Goal: Task Accomplishment & Management: Manage account settings

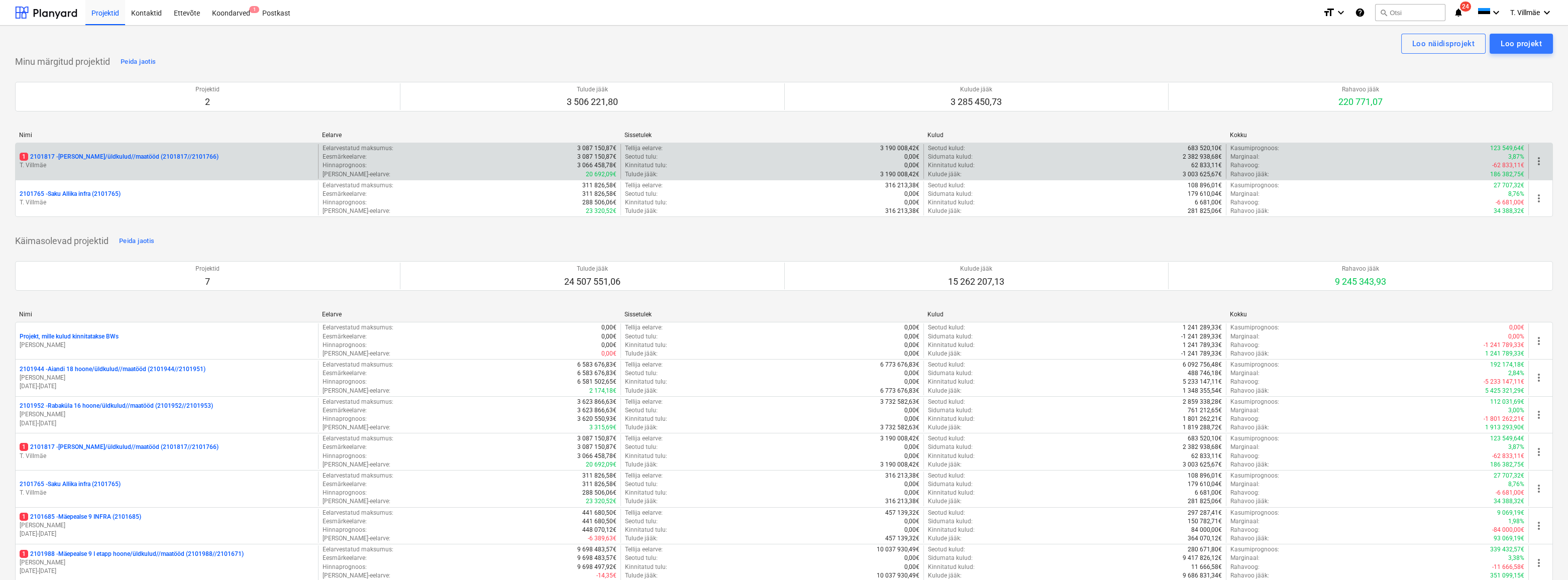
click at [64, 163] on p "T. Villmäe" at bounding box center [166, 165] width 295 height 9
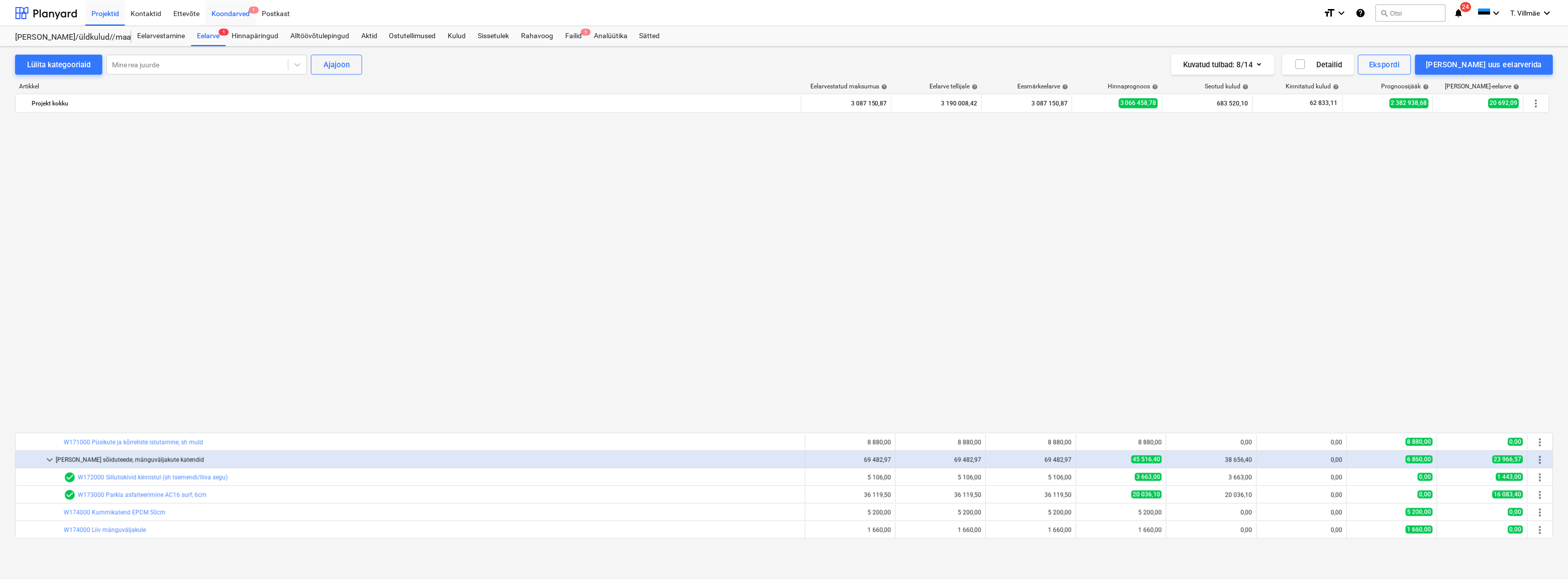
scroll to position [685, 0]
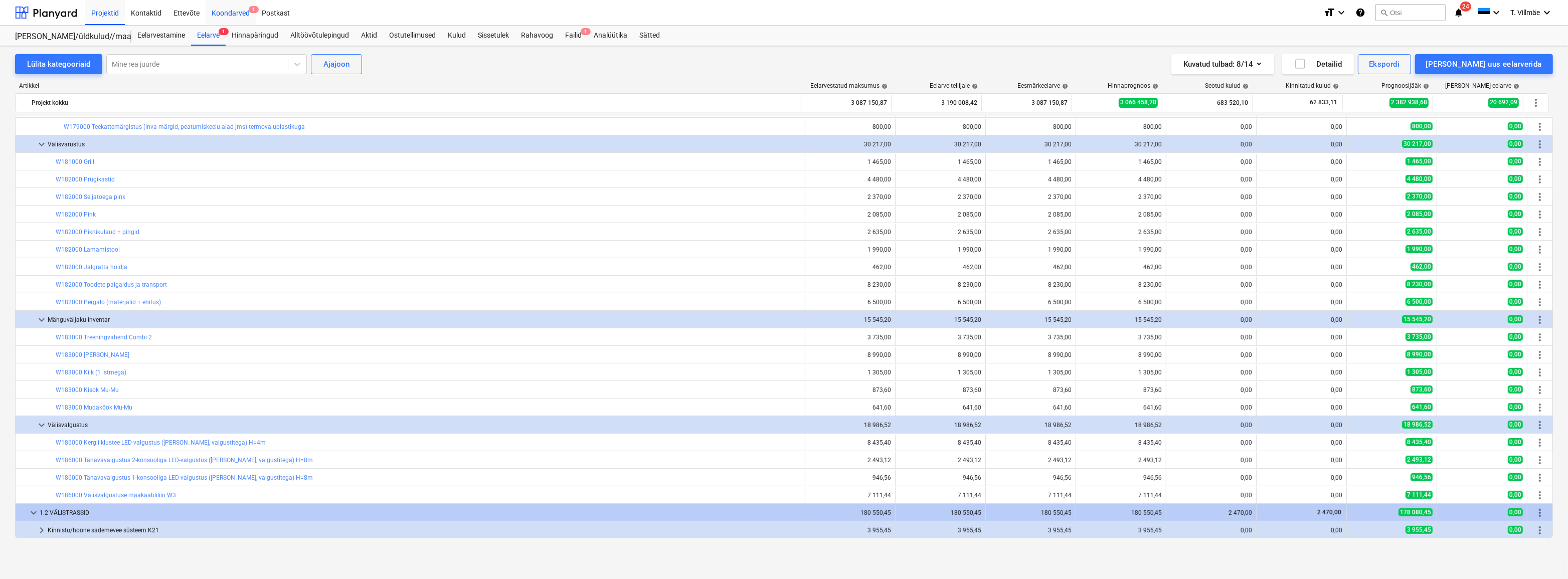
click at [235, 13] on div "Koondarved 1" at bounding box center [231, 12] width 50 height 26
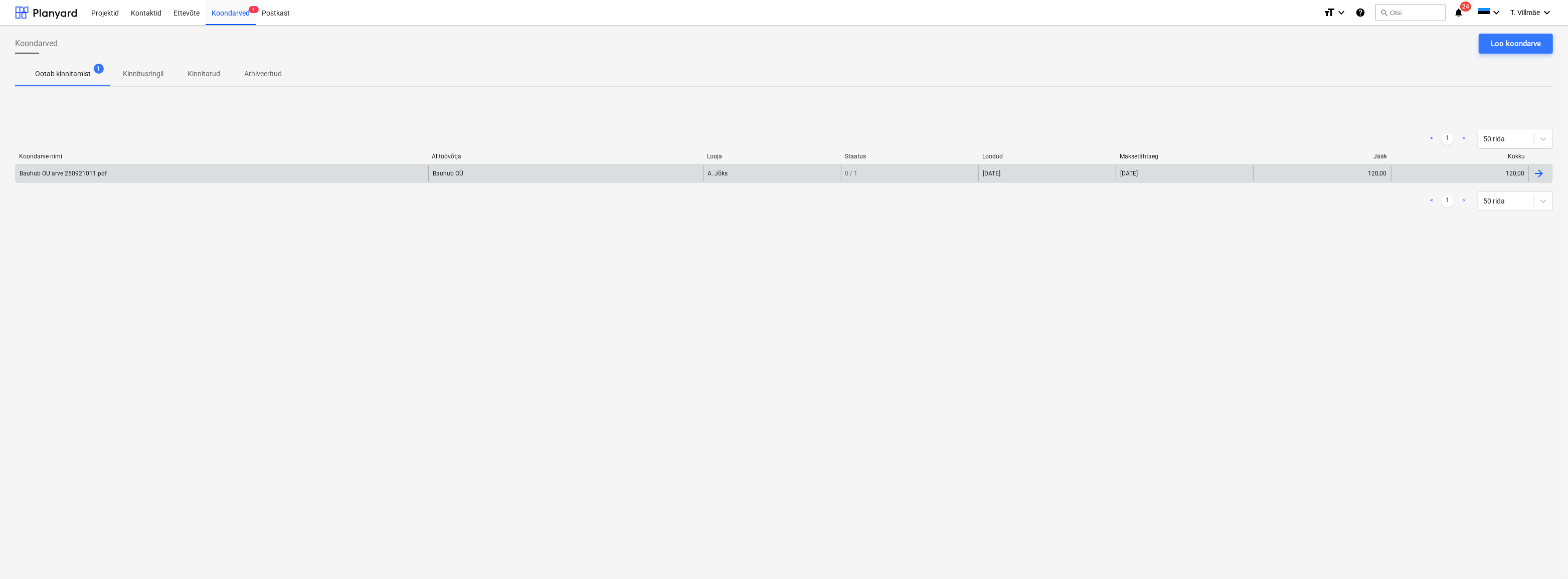
click at [86, 174] on div "Bauhub OU arve 250921011.pdf" at bounding box center [63, 174] width 87 height 7
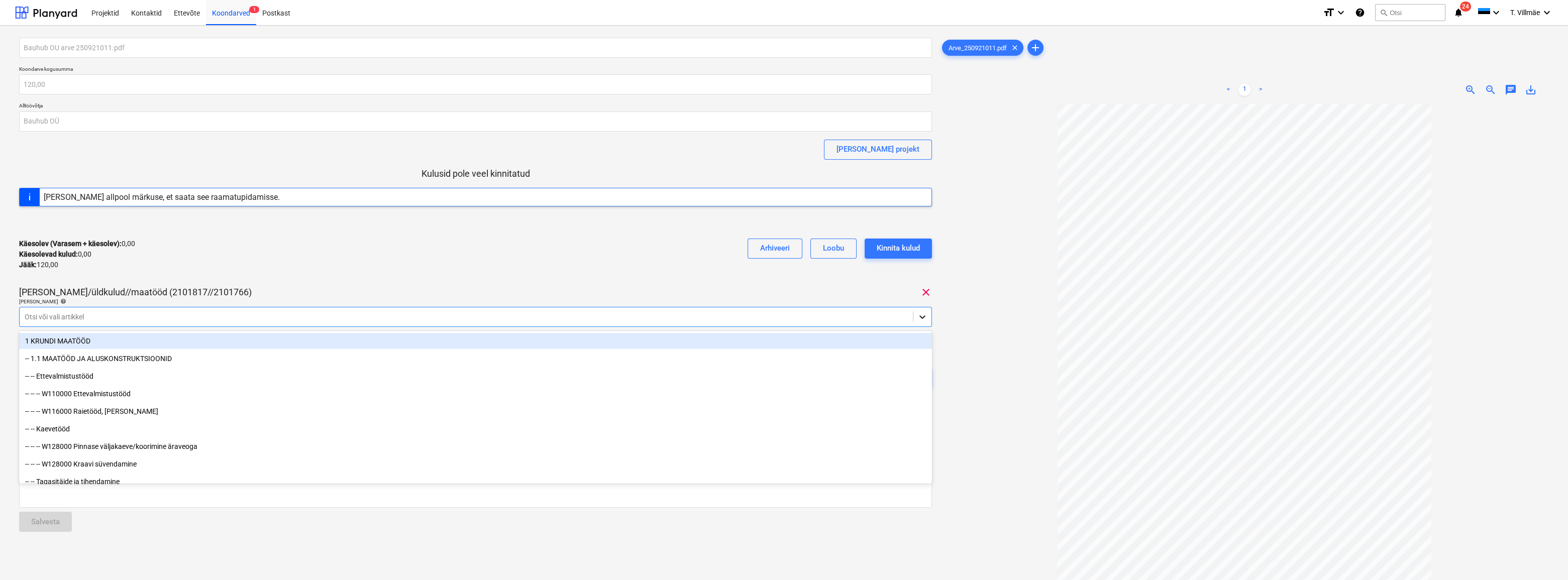
click at [918, 318] on icon at bounding box center [922, 317] width 10 height 10
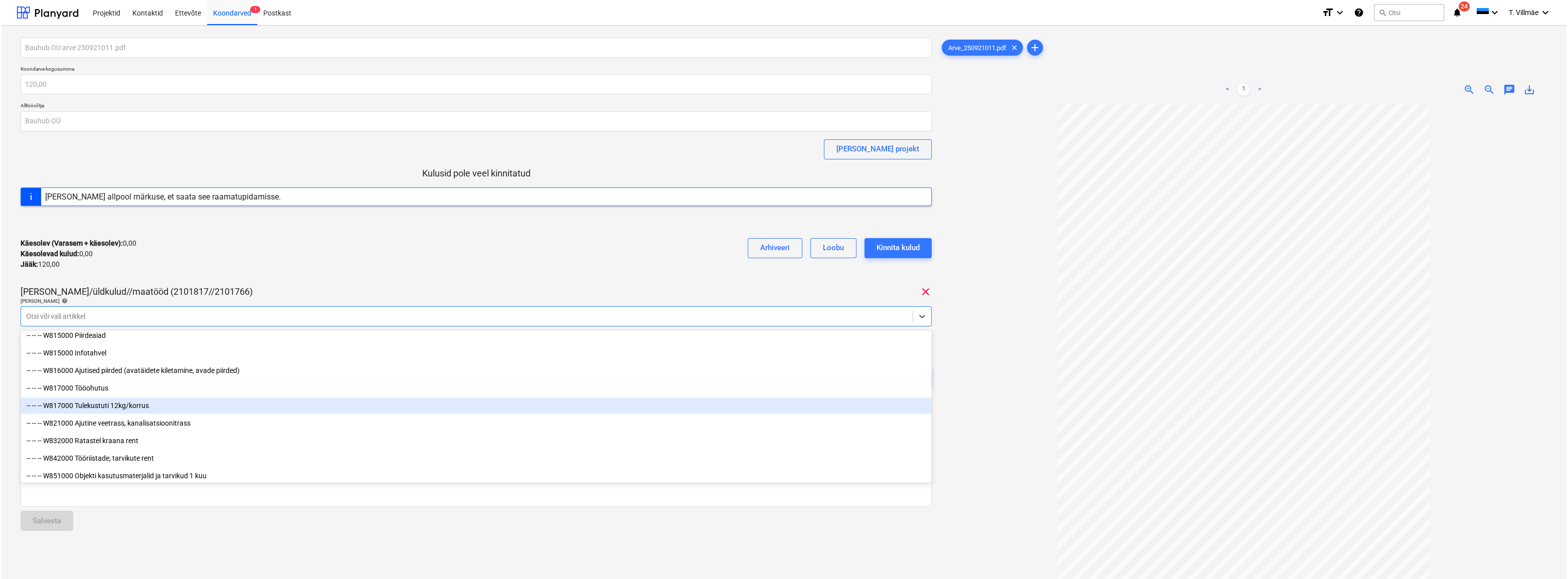
scroll to position [5562, 0]
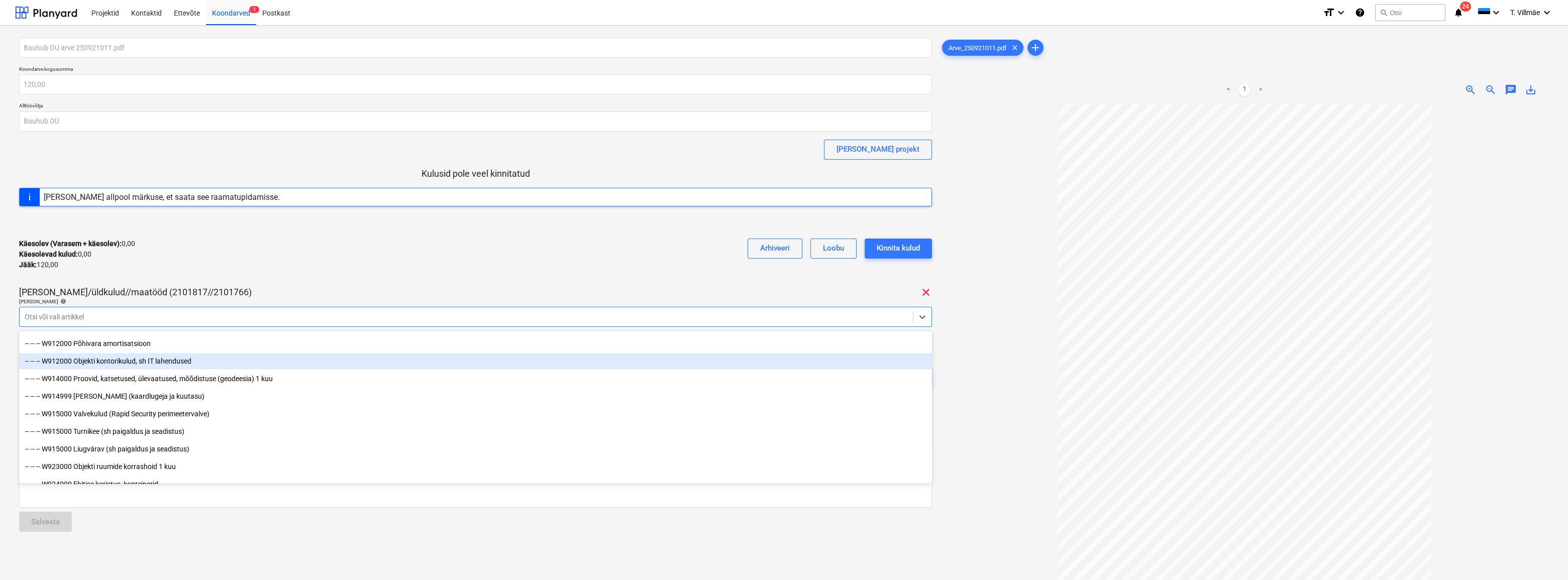
click at [121, 363] on div "-- -- -- W912000 Objekti kontorikulud, sh IT lahendused" at bounding box center [475, 361] width 913 height 16
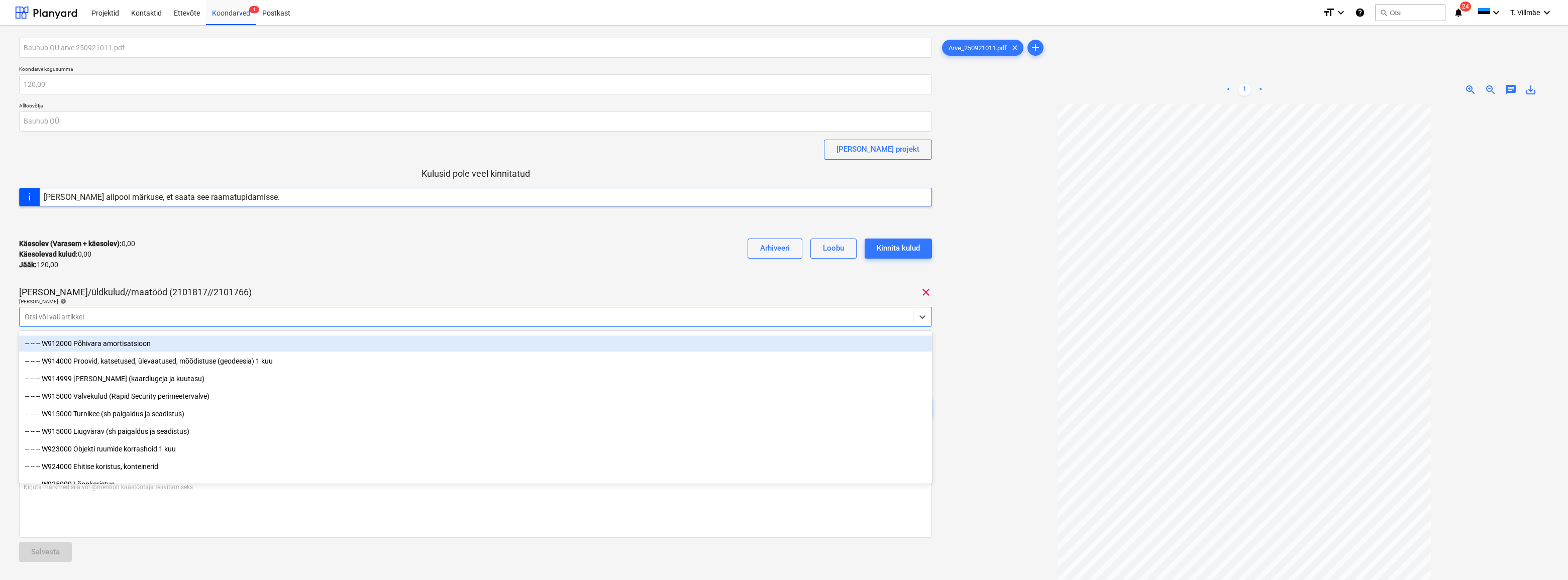
click at [295, 281] on div "Bauhub OU arve 250921011.pdf Koondarve kogusumma 120,00 Alltöövõtja Bauhub OÜ […" at bounding box center [475, 237] width 913 height 399
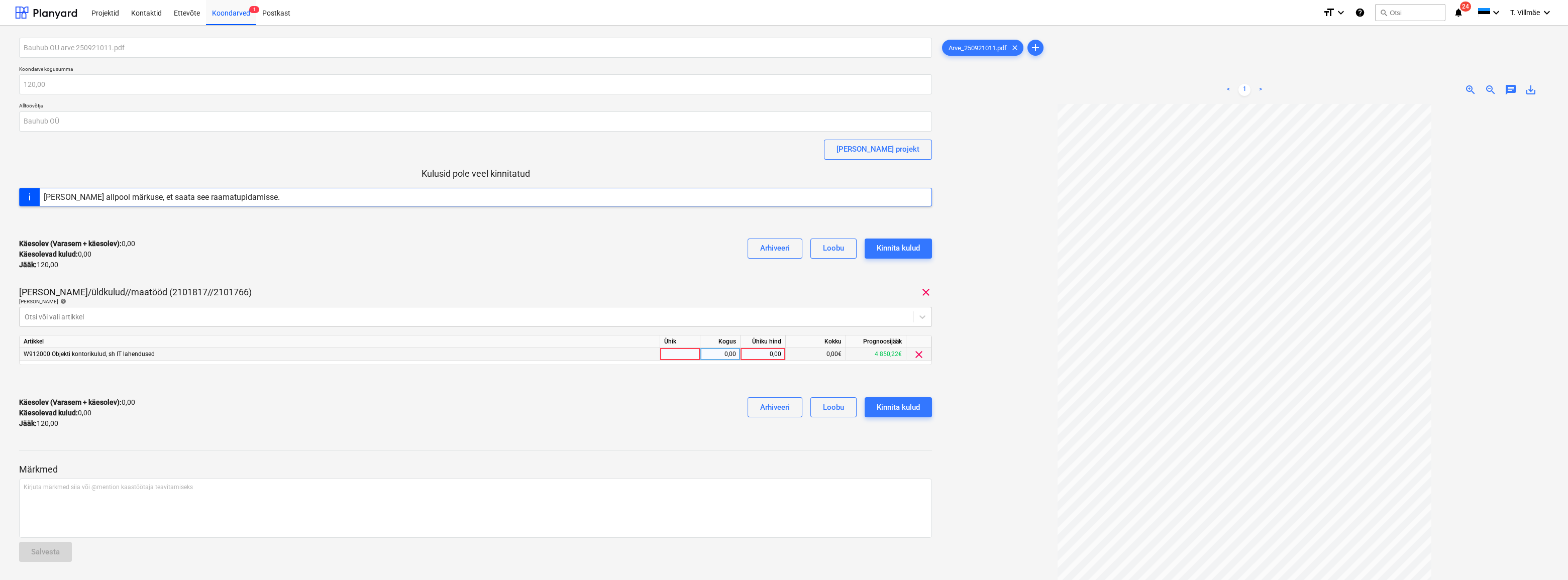
click at [682, 354] on div at bounding box center [680, 354] width 40 height 13
type input "kmpl"
click at [728, 356] on div "0,00" at bounding box center [720, 354] width 32 height 13
type input "1"
click at [763, 352] on div "0,00" at bounding box center [763, 354] width 37 height 13
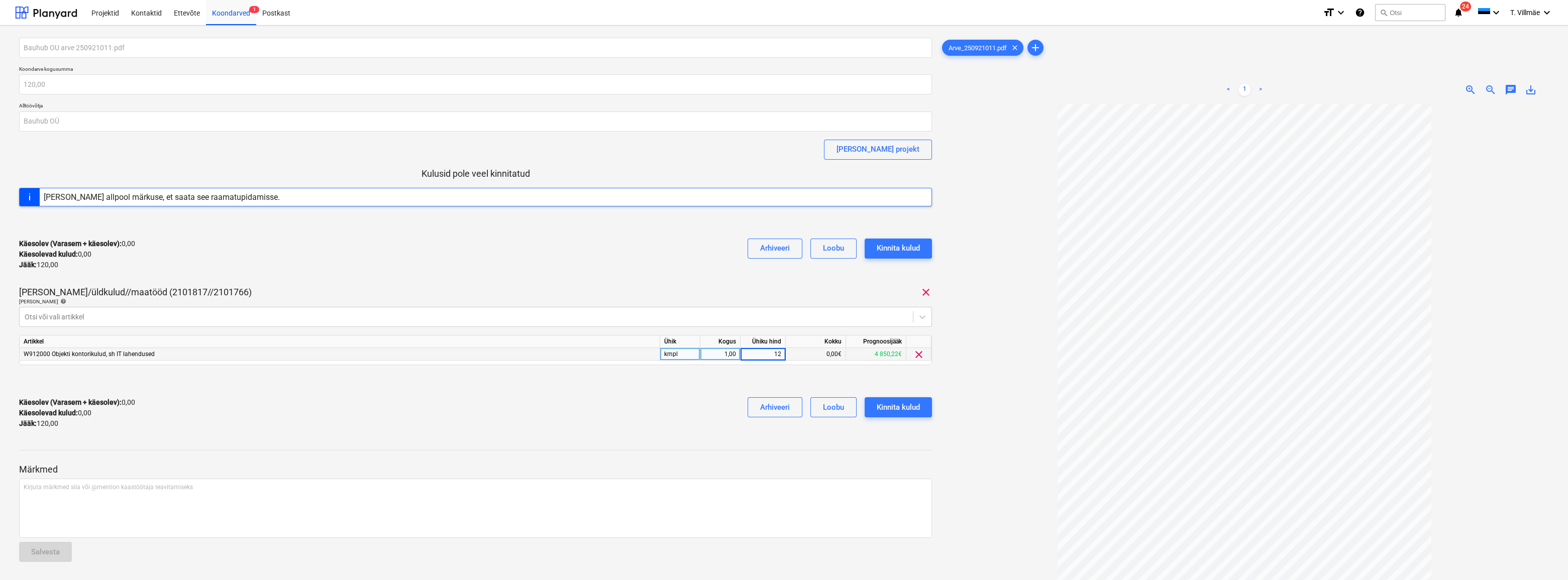
type input "120"
click at [666, 432] on div "Käesolev (Varasem + käesolev) : 0,00 Käesolevad kulud : 0,00 Jääk : 120,00 Arhi…" at bounding box center [475, 413] width 913 height 48
click at [890, 402] on div "Kinnita kulud" at bounding box center [898, 407] width 43 height 13
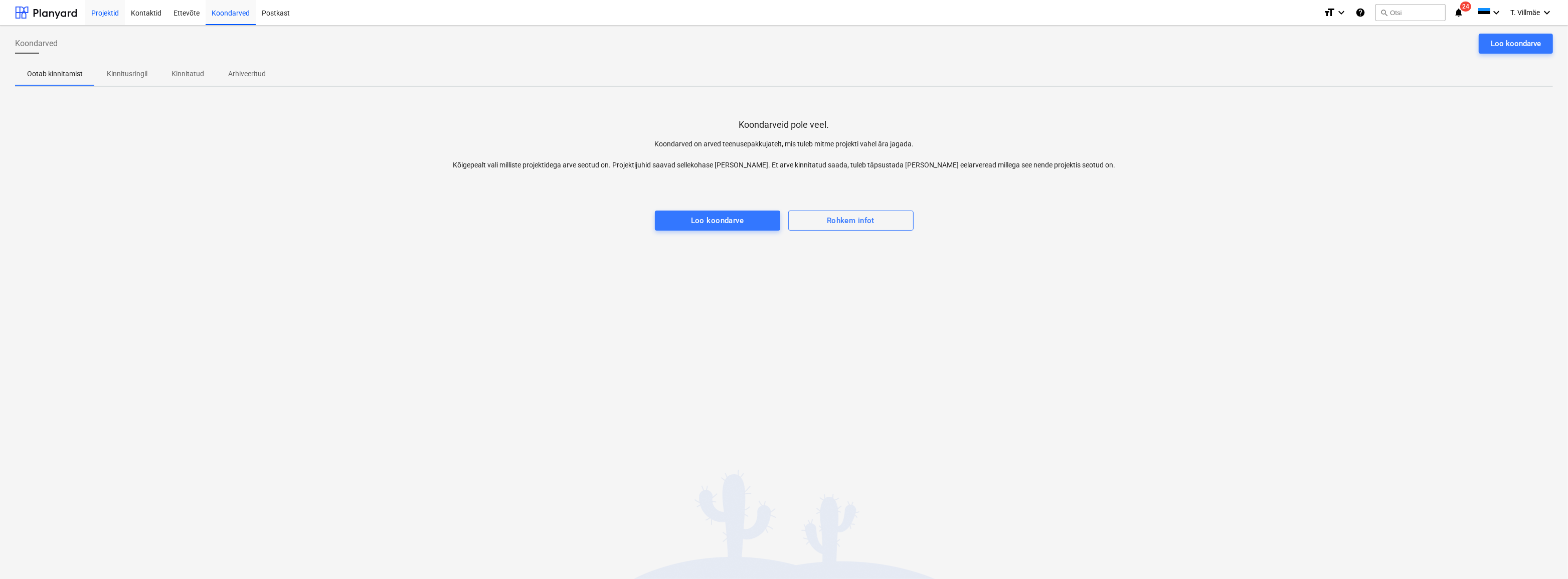
click at [111, 14] on div "Projektid" at bounding box center [105, 12] width 40 height 26
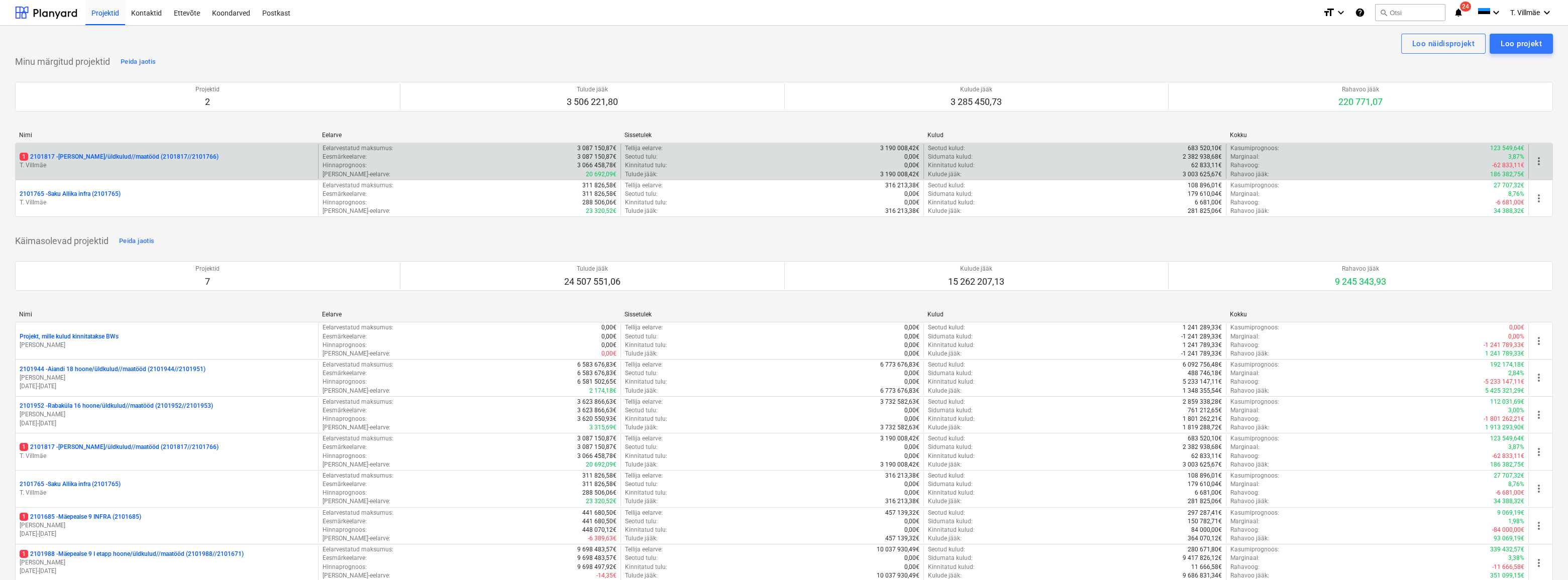
click at [156, 164] on p "T. Villmäe" at bounding box center [166, 165] width 295 height 9
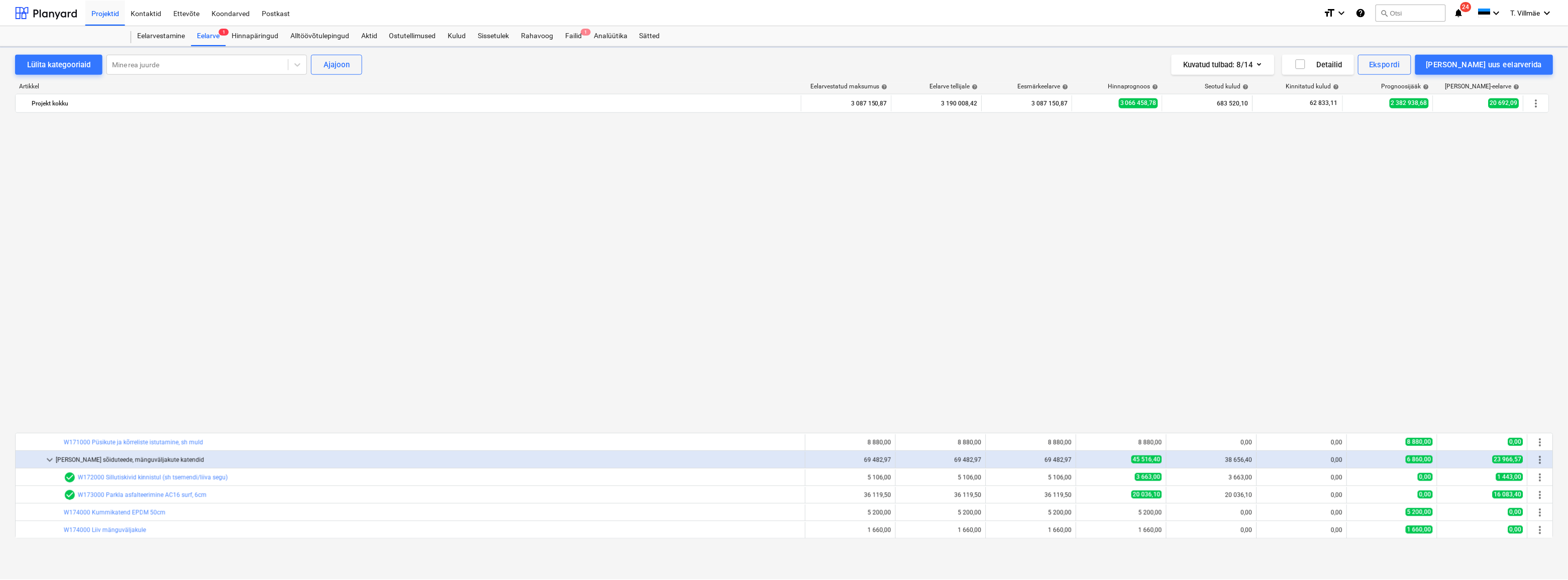
scroll to position [685, 0]
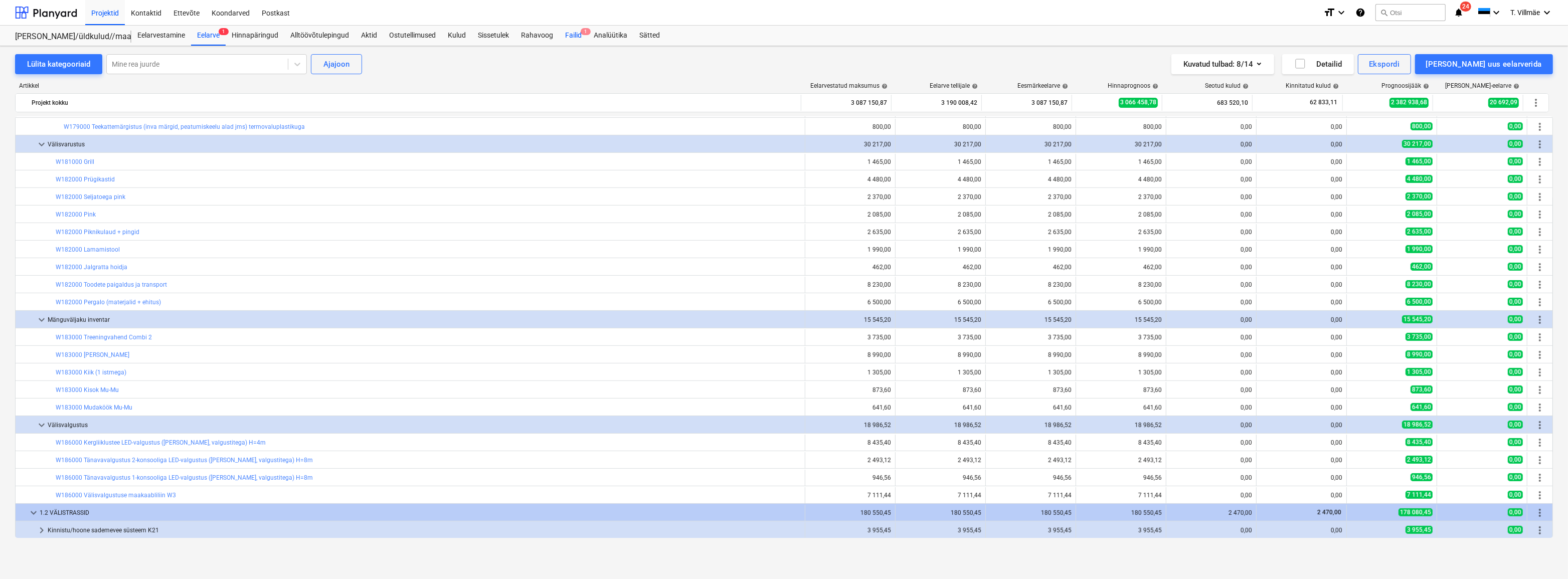
click at [575, 38] on div "Failid 1" at bounding box center [573, 35] width 29 height 20
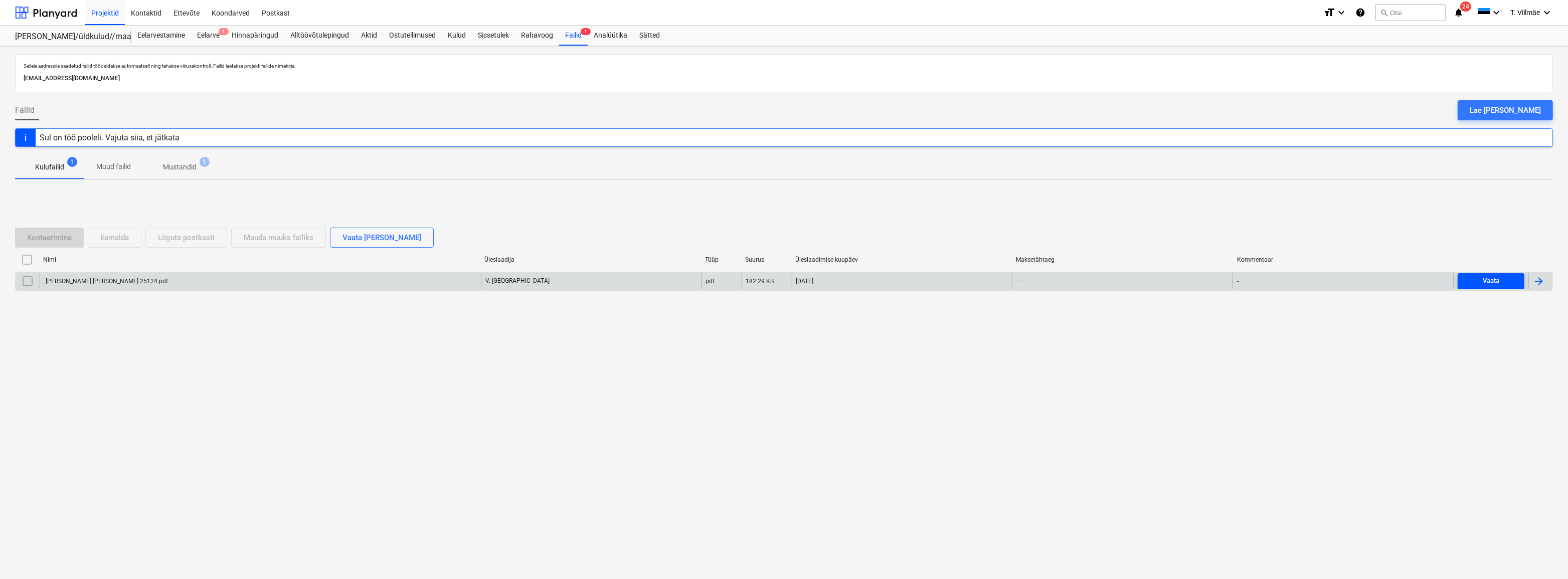
click at [1511, 278] on span "Vaata" at bounding box center [1491, 281] width 58 height 12
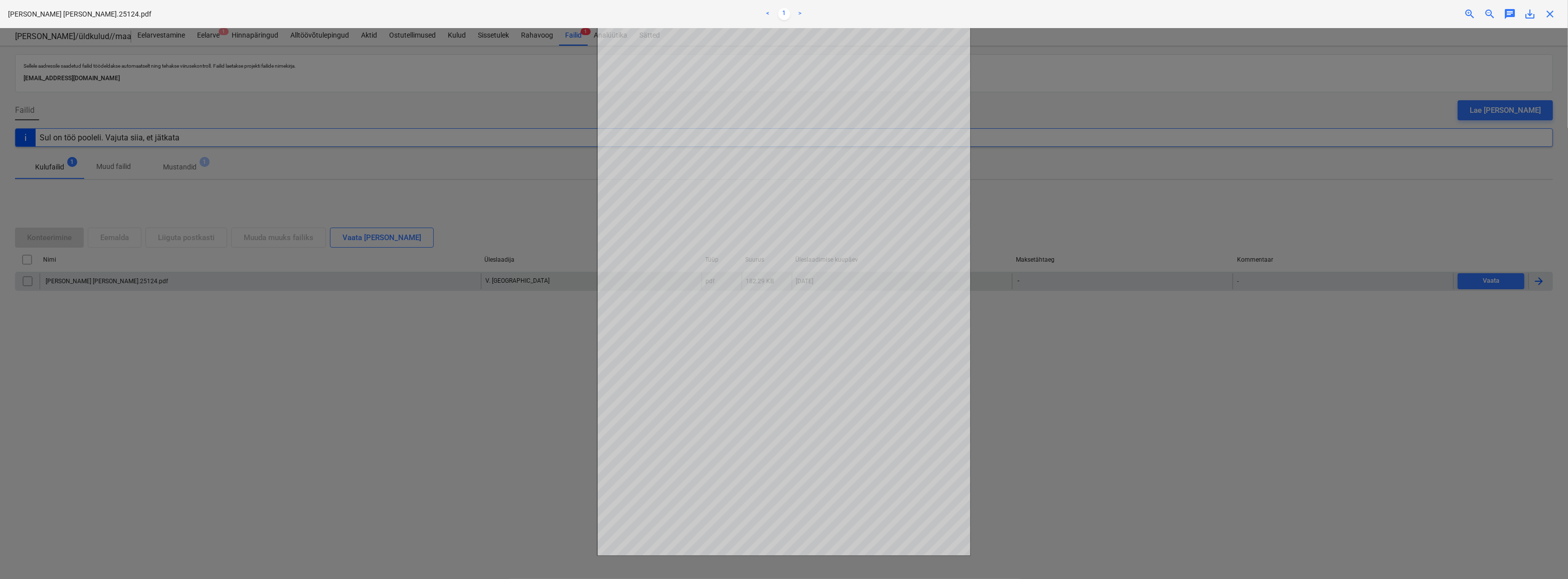
click at [1029, 96] on div at bounding box center [784, 303] width 1568 height 551
click at [1550, 18] on span "close" at bounding box center [1550, 14] width 12 height 12
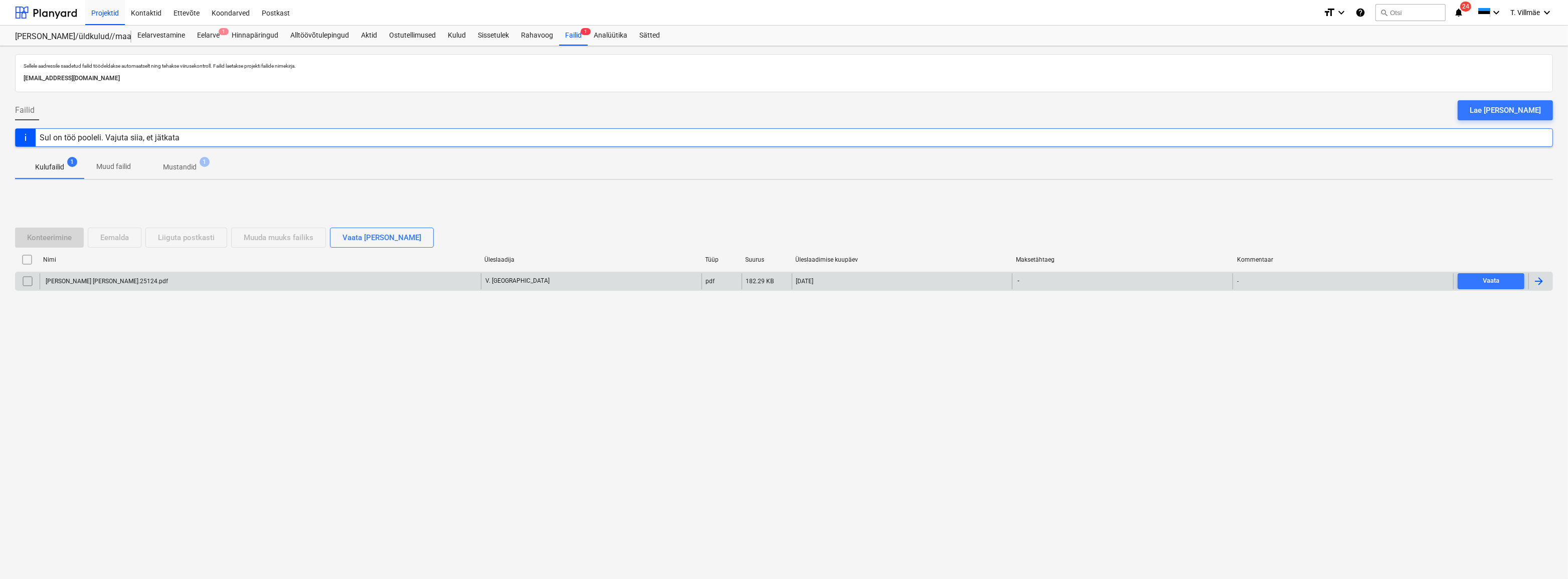
click at [1545, 282] on div at bounding box center [1541, 281] width 24 height 16
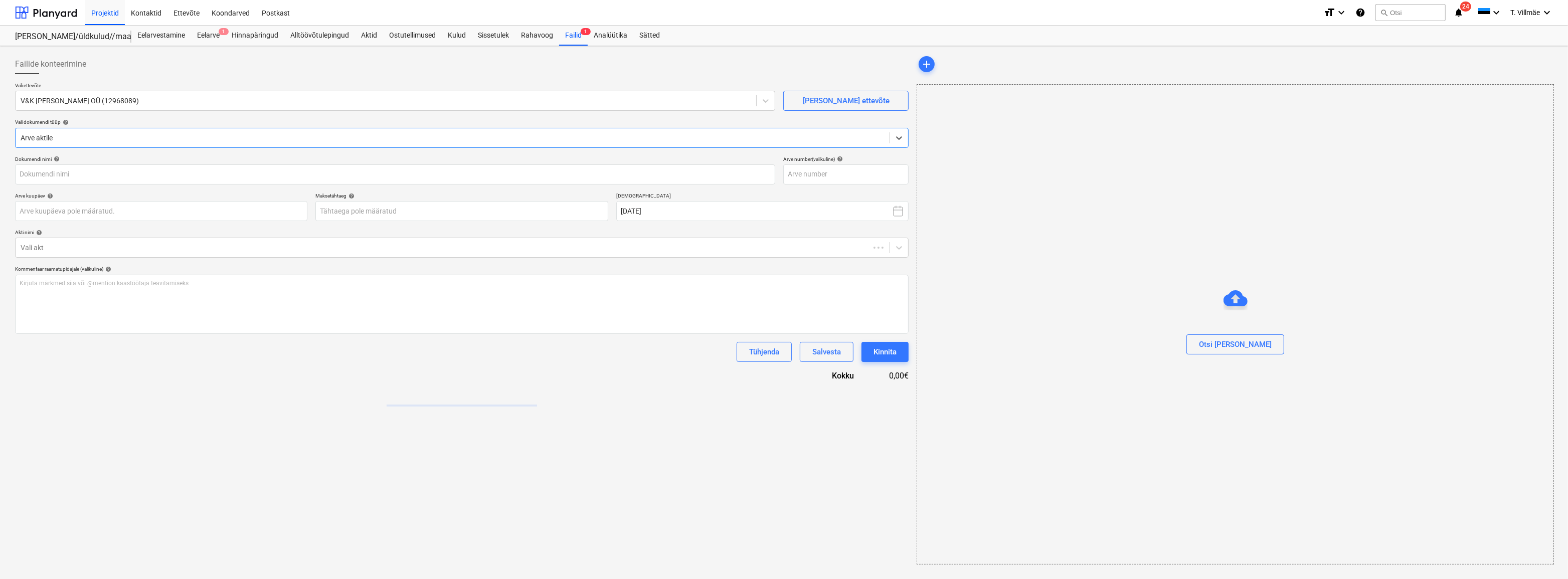
type input "[PERSON_NAME] [PERSON_NAME].25124.pdf"
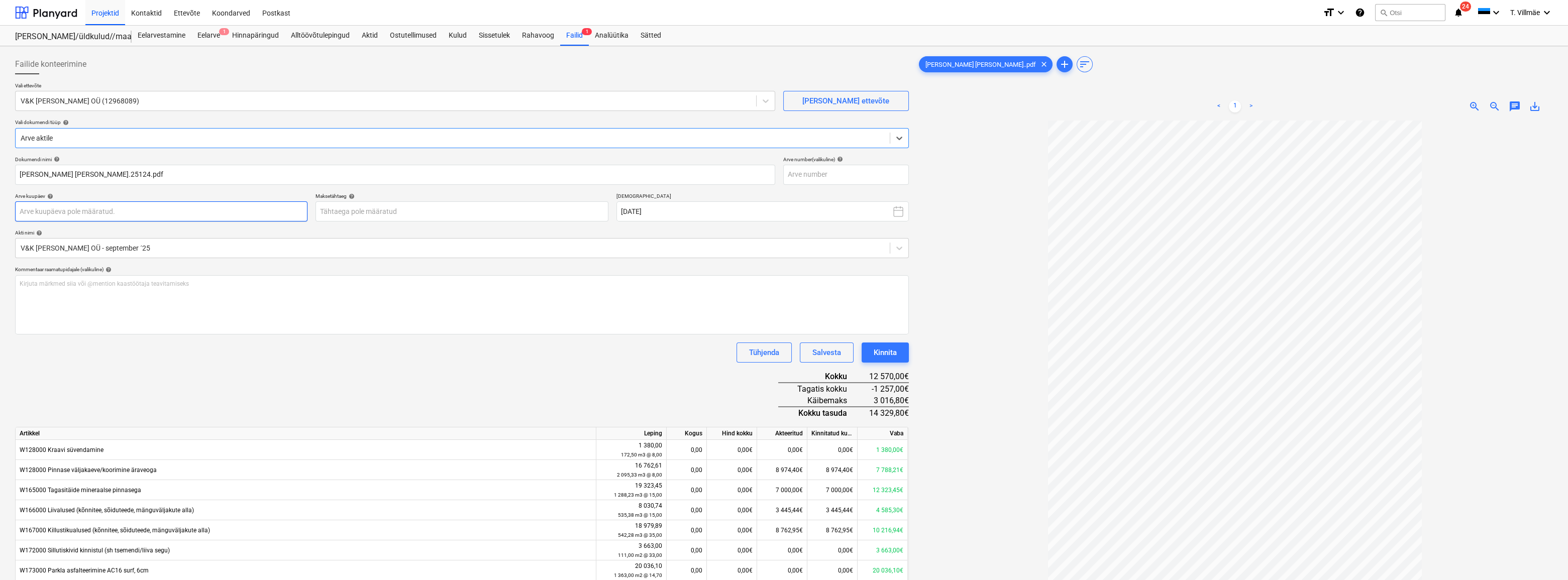
click at [144, 209] on body "Projektid Kontaktid Ettevõte Koondarved Postkast format_size keyboard_arrow_dow…" at bounding box center [784, 290] width 1568 height 580
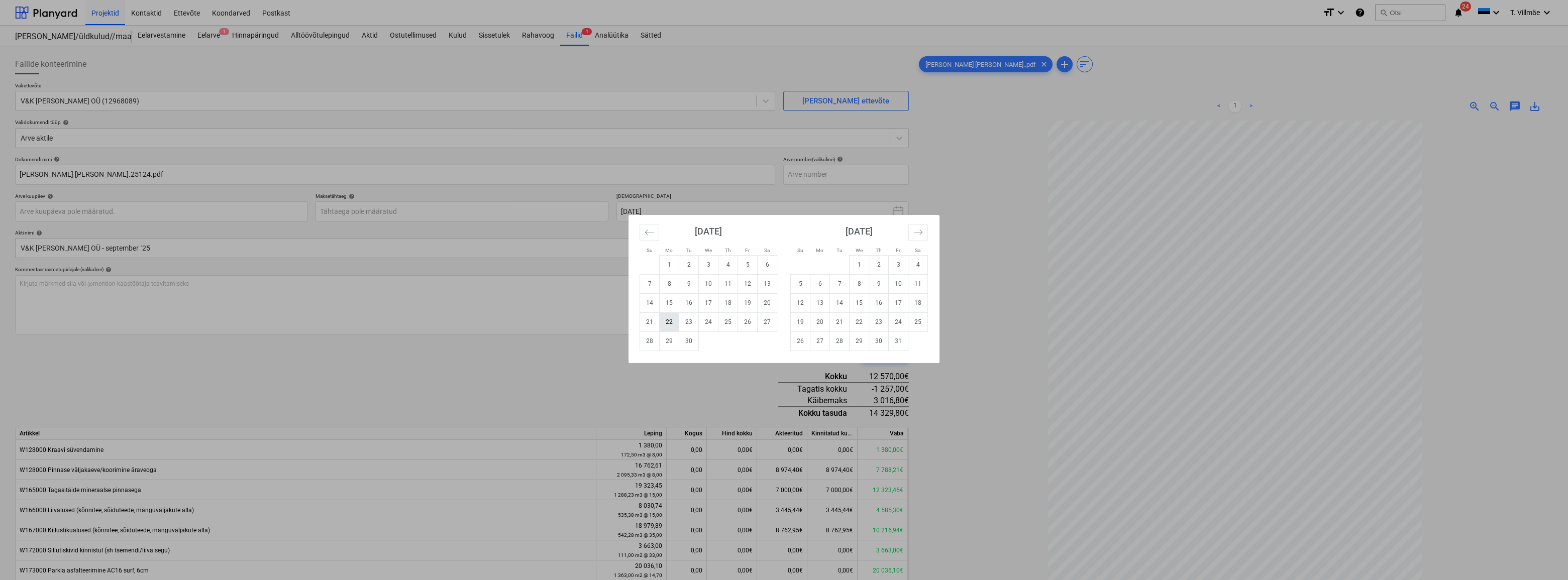
click at [673, 321] on td "22" at bounding box center [670, 321] width 20 height 19
type input "[DATE]"
click at [513, 215] on body "Projektid Kontaktid Ettevõte Koondarved Postkast format_size keyboard_arrow_dow…" at bounding box center [784, 290] width 1568 height 580
click at [876, 265] on td "2" at bounding box center [879, 264] width 20 height 19
type input "[DATE]"
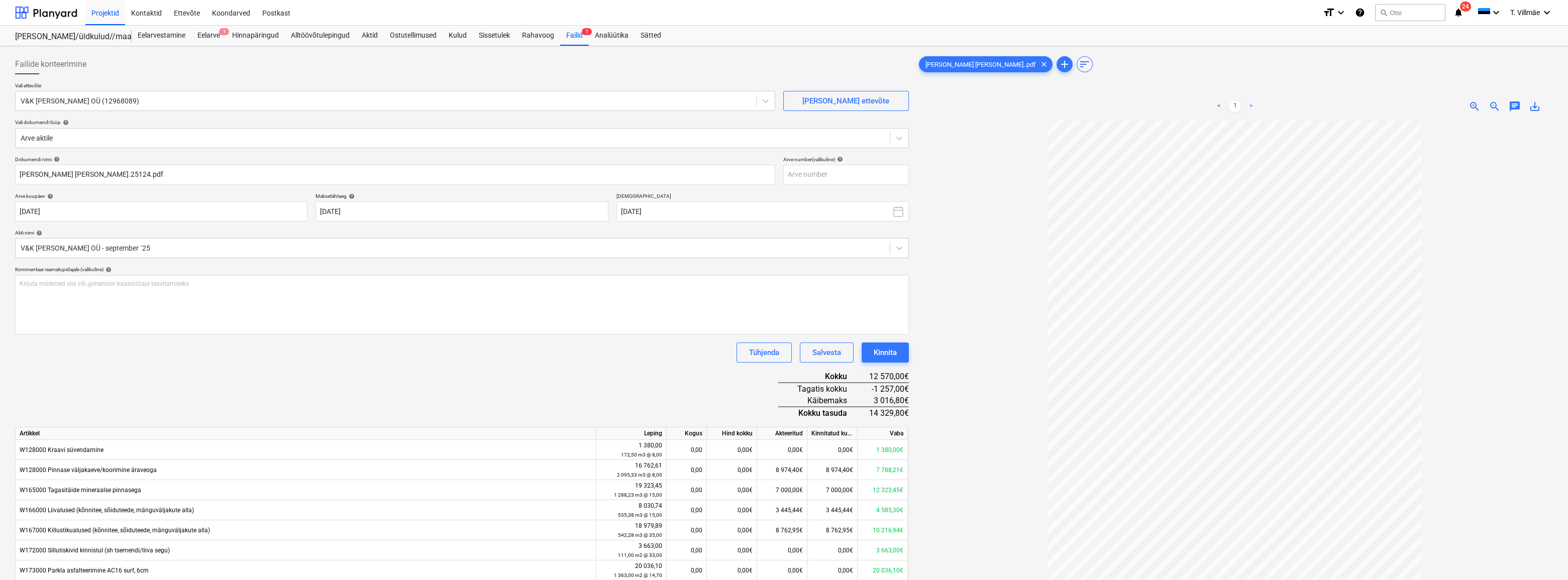
click at [492, 372] on div "Dokumendi nimi help [PERSON_NAME] [PERSON_NAME].25124.pdf Arve number (valikuli…" at bounding box center [462, 568] width 894 height 825
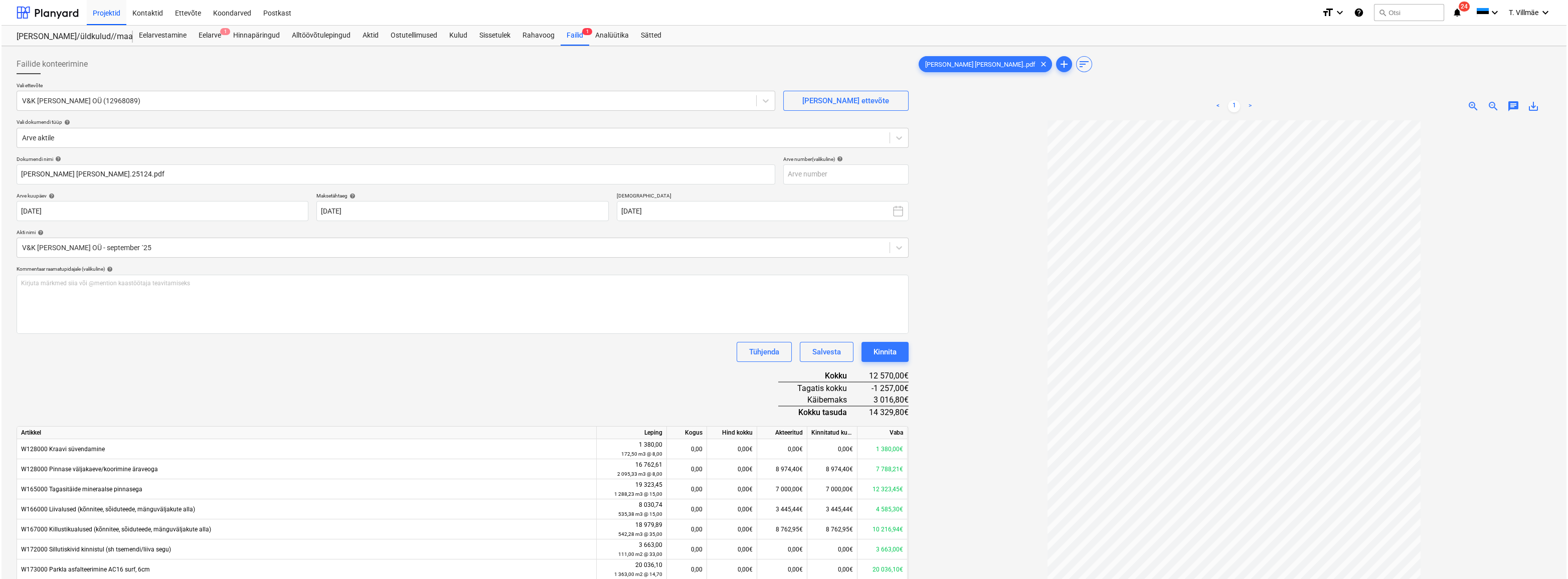
scroll to position [407, 0]
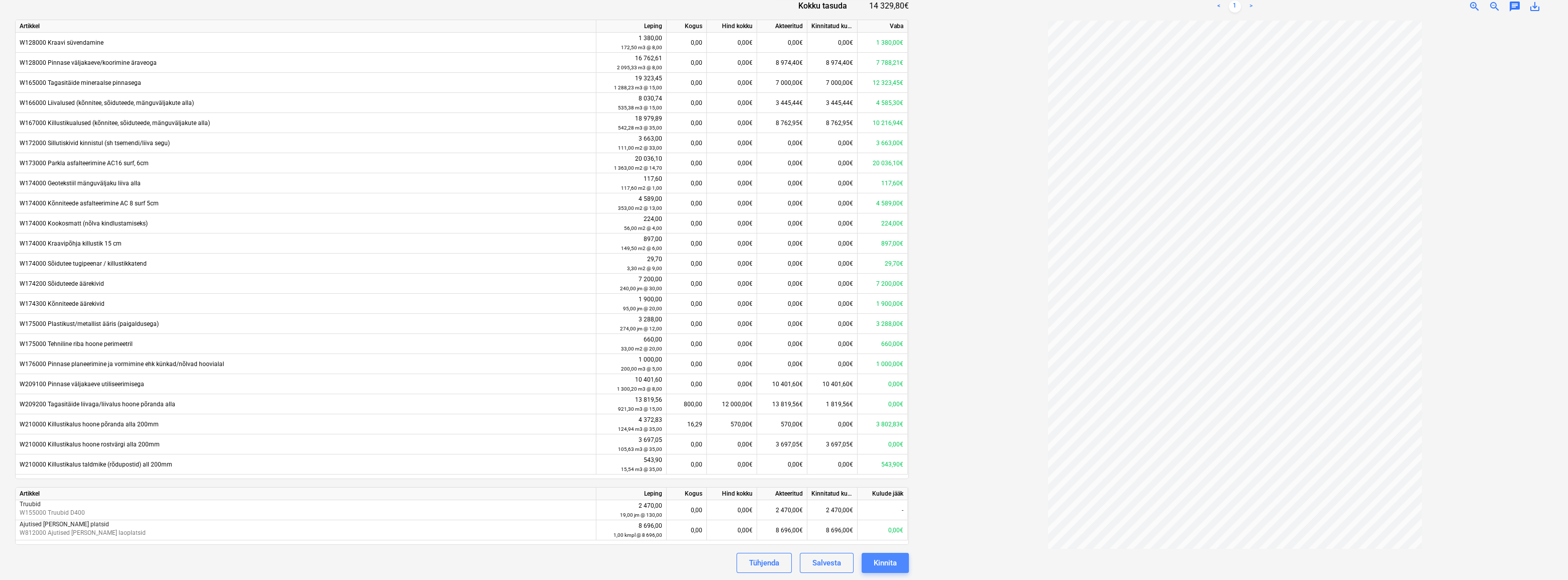
click at [902, 565] on button "Kinnita" at bounding box center [885, 563] width 47 height 20
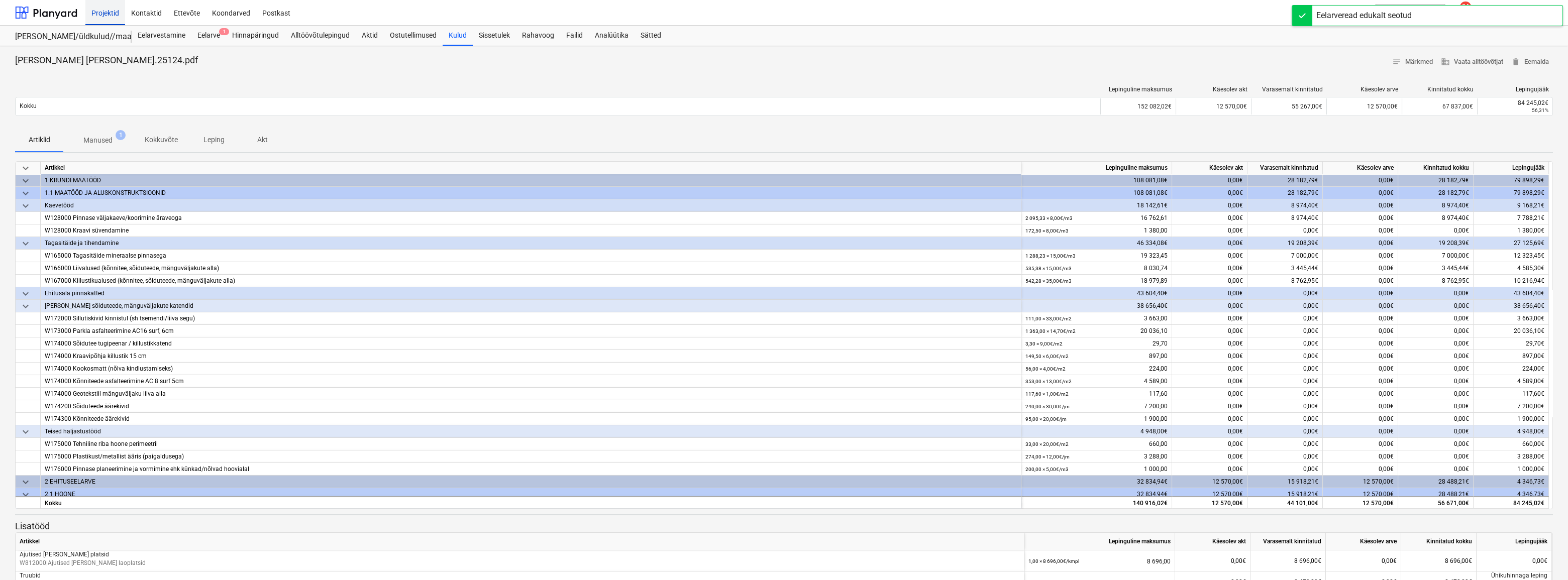
click at [106, 16] on div "Projektid" at bounding box center [105, 12] width 40 height 26
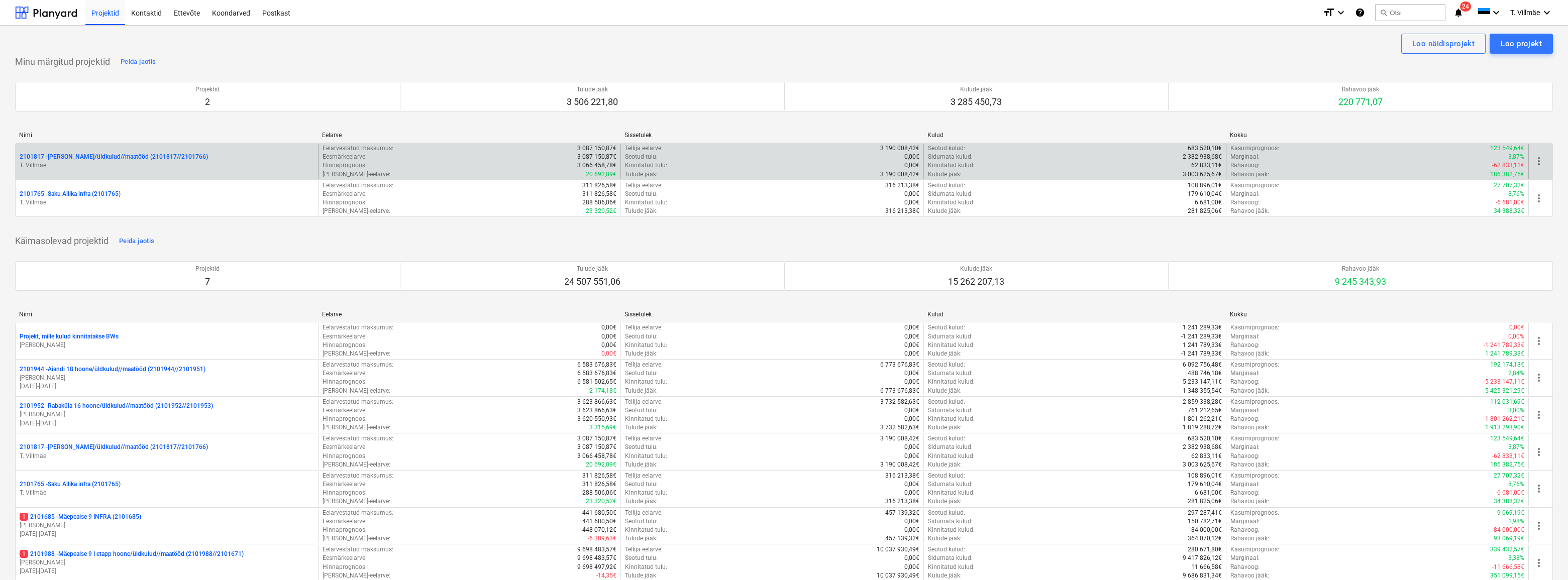
click at [93, 162] on p "T. Villmäe" at bounding box center [166, 165] width 295 height 9
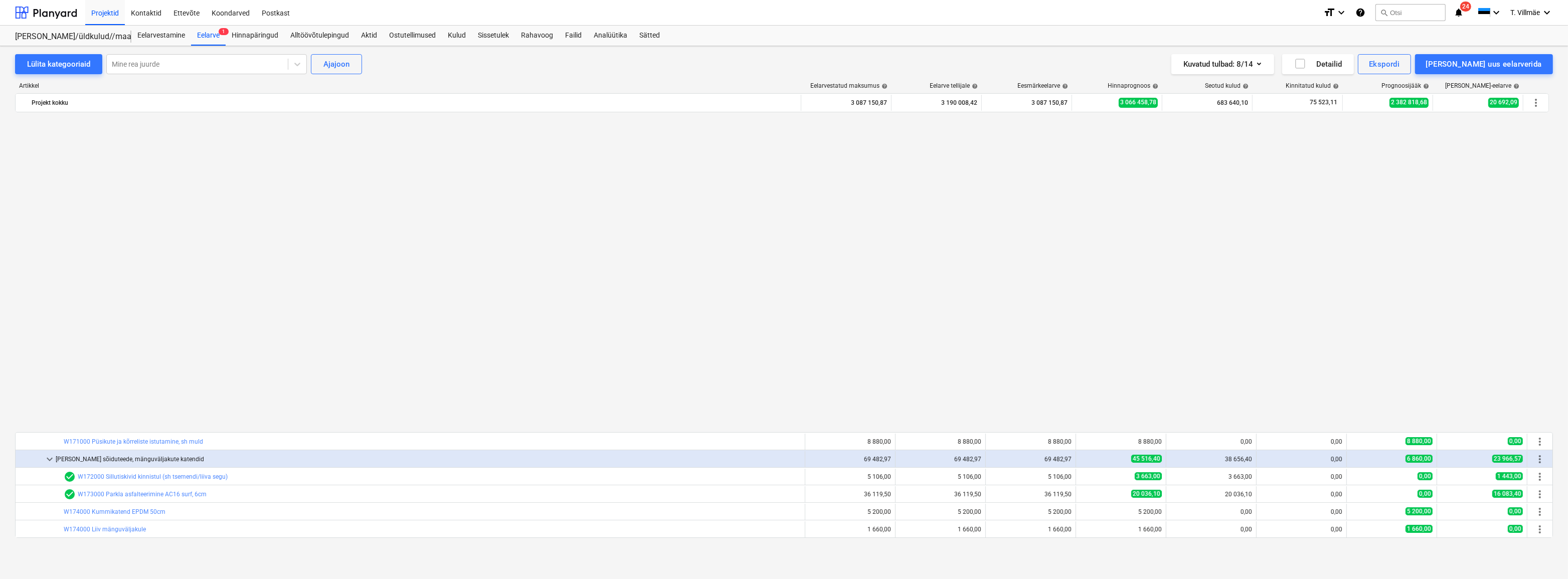
scroll to position [684, 0]
